Goal: Check status

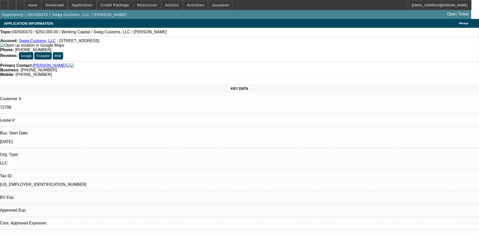
select select "0"
select select "1"
select select "2"
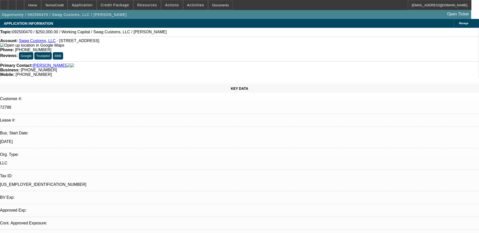
select select "6"
select select "0"
select select "2"
select select "0"
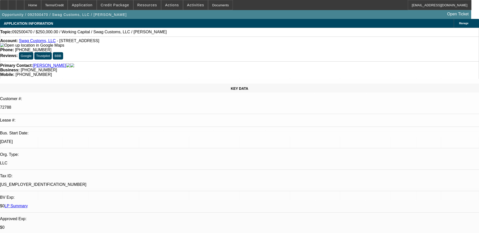
select select "6"
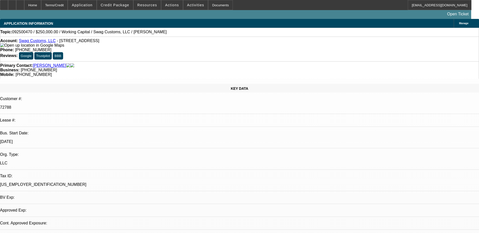
select select "0"
select select "1"
select select "2"
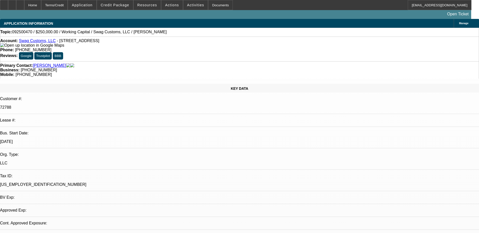
select select "6"
